Goal: Information Seeking & Learning: Learn about a topic

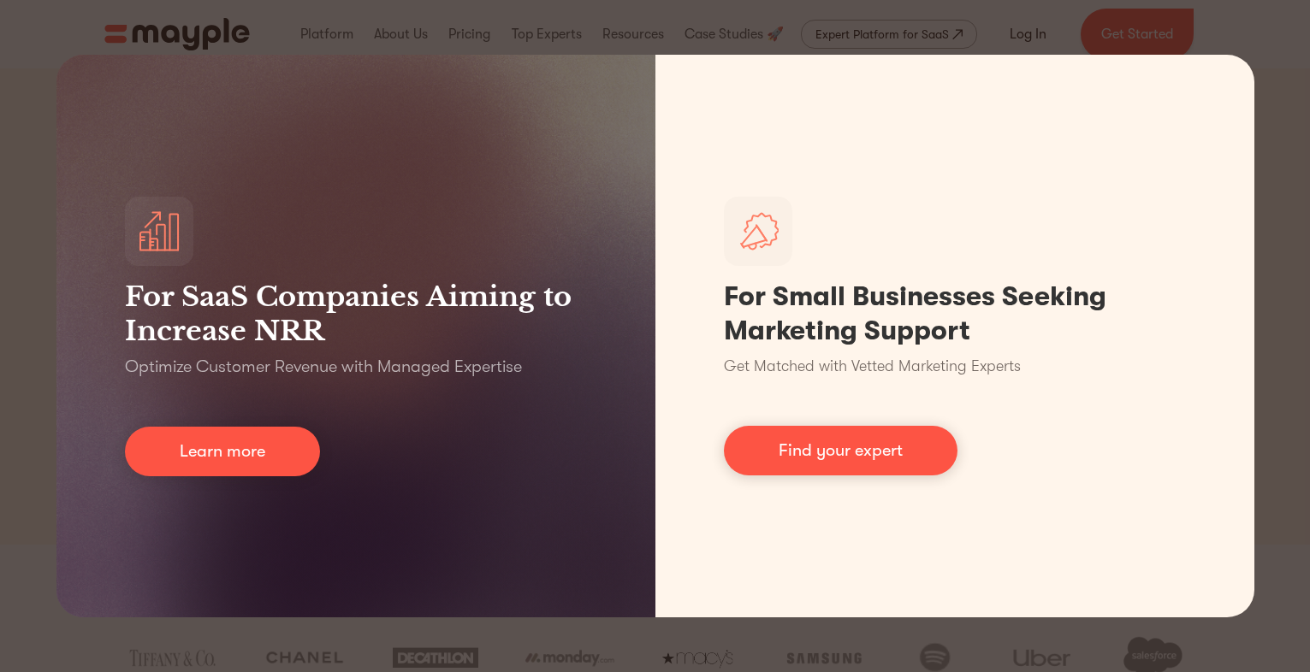
click at [1257, 55] on div "For SaaS Companies Aiming to Increase NRR Optimize Customer Revenue with Manage…" at bounding box center [655, 336] width 1310 height 672
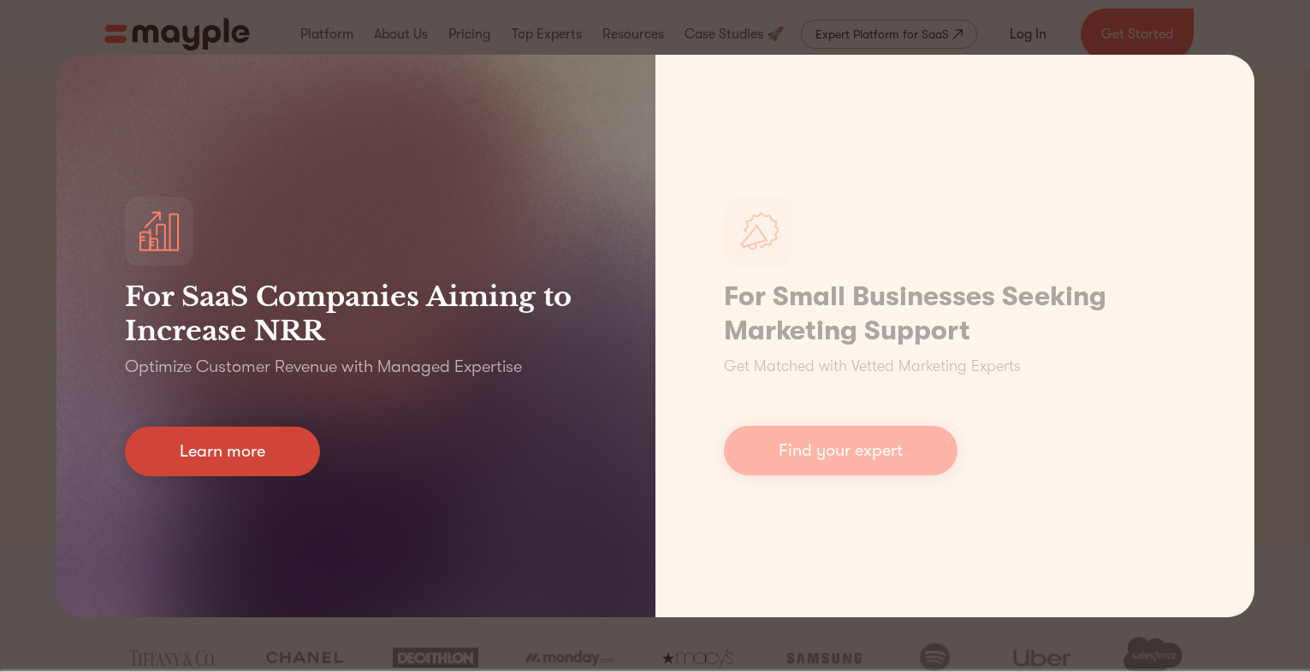
click at [243, 443] on link "Learn more" at bounding box center [222, 452] width 195 height 50
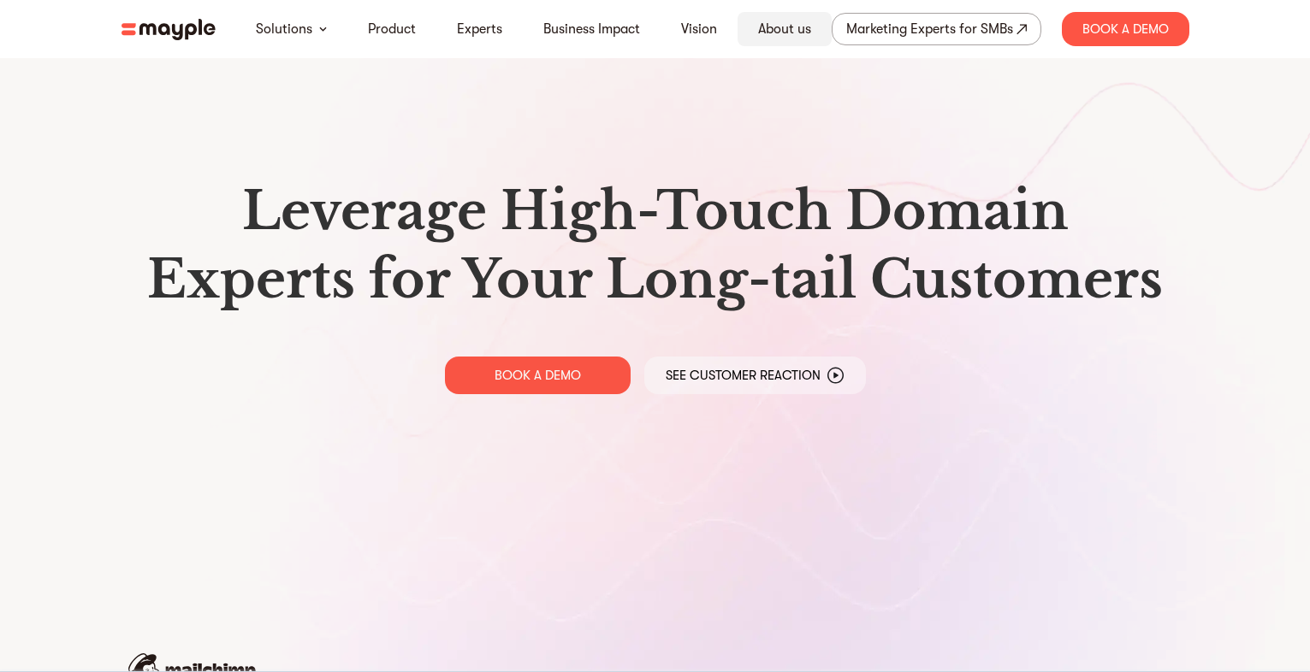
click at [796, 26] on link "About us" at bounding box center [784, 29] width 53 height 21
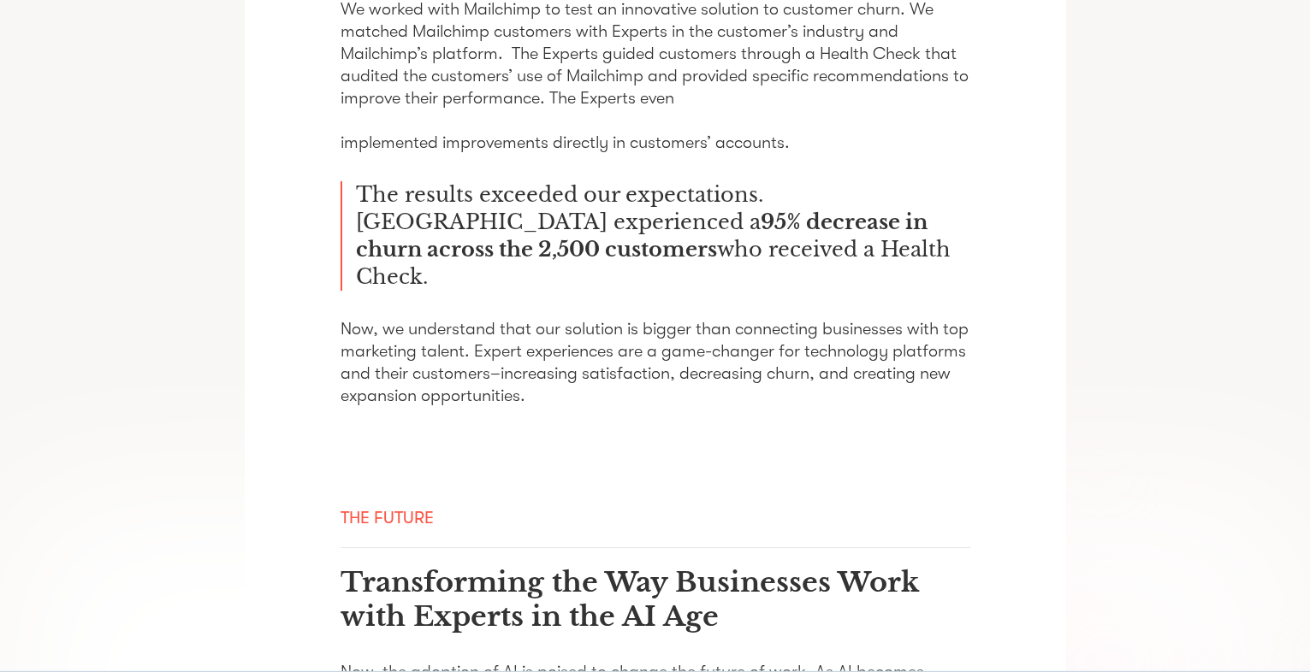
scroll to position [1979, 0]
